Goal: Transaction & Acquisition: Download file/media

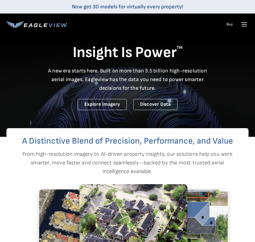
click at [243, 24] on icon at bounding box center [243, 24] width 9 height 9
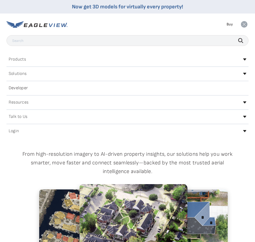
click at [73, 130] on div "Login" at bounding box center [127, 131] width 242 height 9
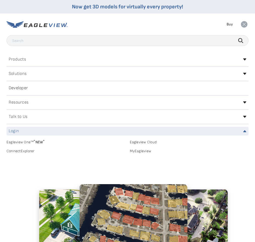
click at [135, 150] on link "MyEagleview" at bounding box center [189, 151] width 119 height 5
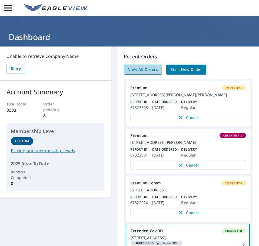
click at [141, 69] on span "View All Orders" at bounding box center [143, 69] width 30 height 7
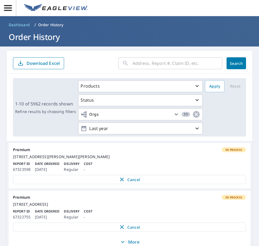
click at [135, 65] on input "text" at bounding box center [177, 63] width 90 height 15
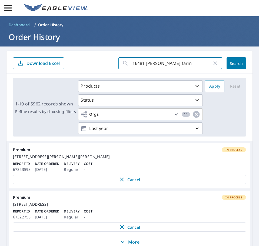
type input "16481 wilson farm"
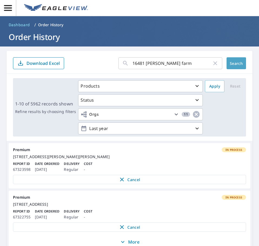
click at [233, 63] on span "Search" at bounding box center [236, 63] width 11 height 5
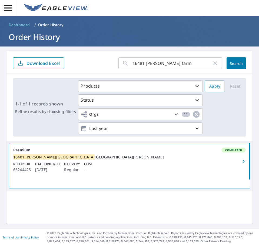
click at [175, 159] on div "16481 Wilson Farm Dr Chesterfield, MO 63005" at bounding box center [129, 156] width 232 height 5
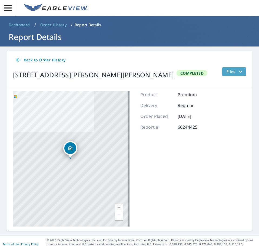
click at [237, 69] on icon "filesDropdownBtn-66244425" at bounding box center [240, 71] width 6 height 6
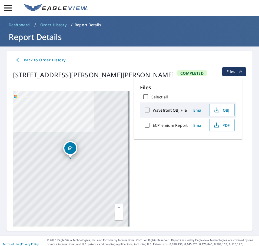
click at [174, 124] on label "ECPremium Report" at bounding box center [170, 125] width 35 height 5
click at [153, 124] on input "ECPremium Report" at bounding box center [146, 124] width 11 height 11
checkbox input "true"
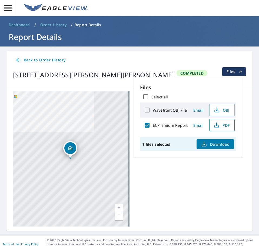
click at [226, 123] on span "PDF" at bounding box center [220, 125] width 17 height 6
